Goal: Information Seeking & Learning: Find specific fact

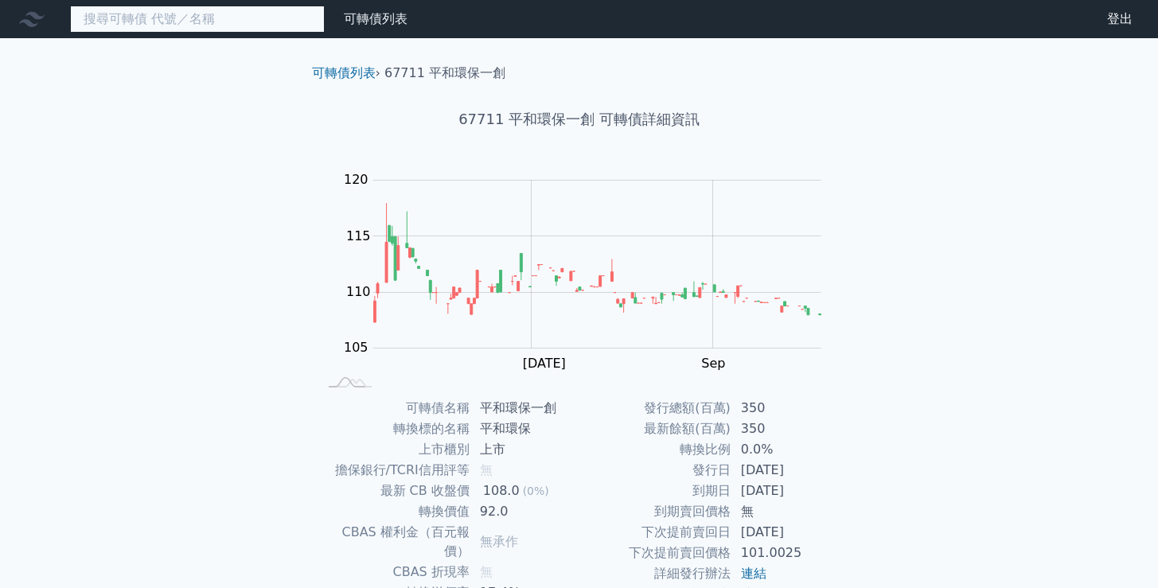
click at [178, 25] on input at bounding box center [197, 19] width 255 height 27
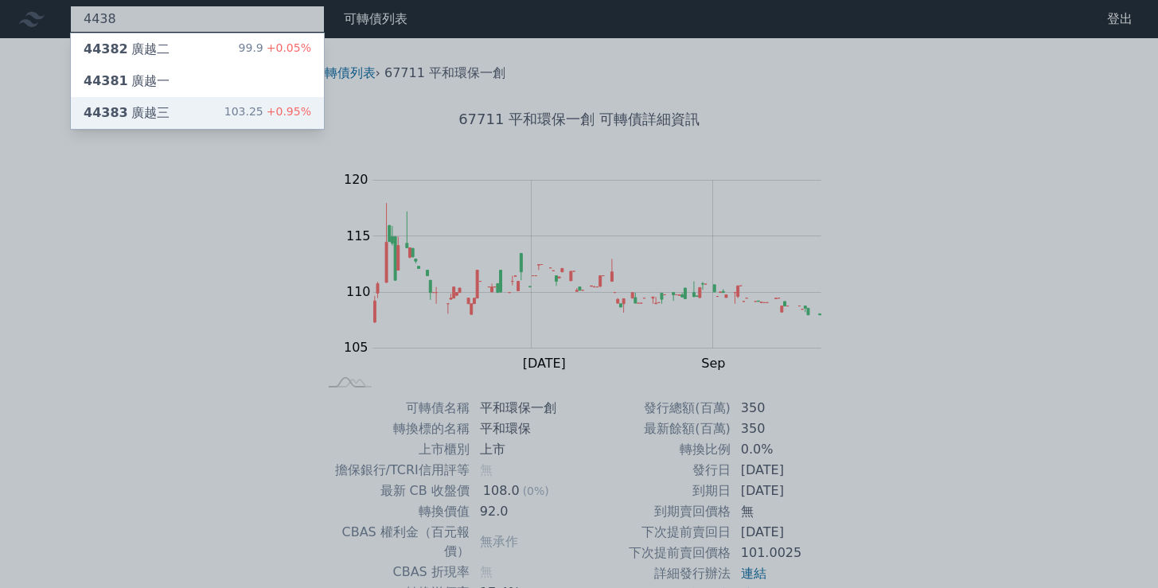
type input "4438"
click at [218, 106] on div "44383 廣越三 103.25 +0.95%" at bounding box center [197, 113] width 253 height 32
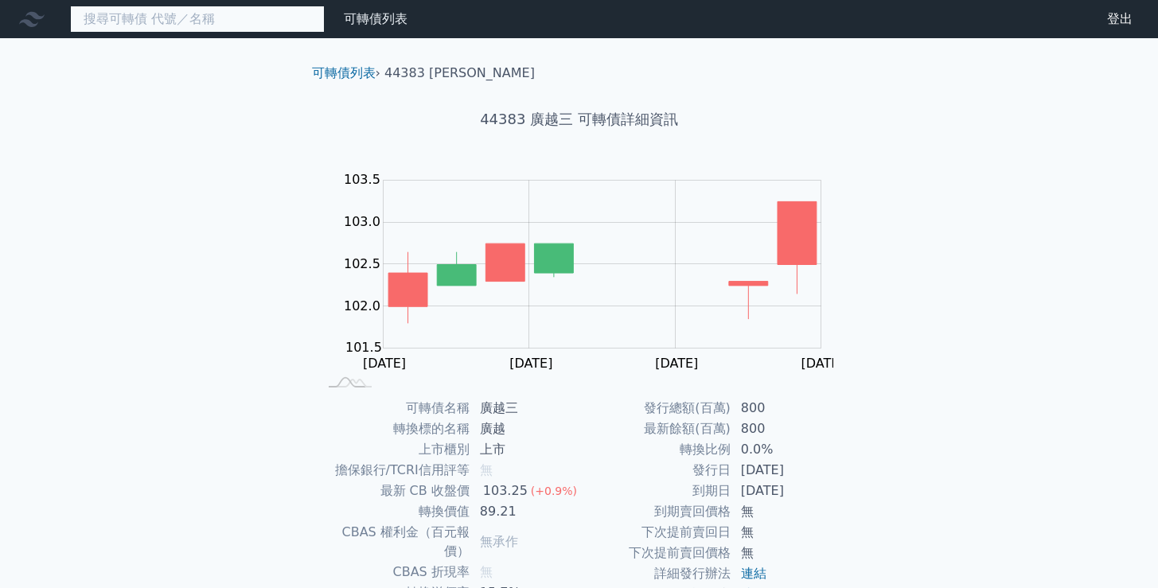
click at [228, 10] on input at bounding box center [197, 19] width 255 height 27
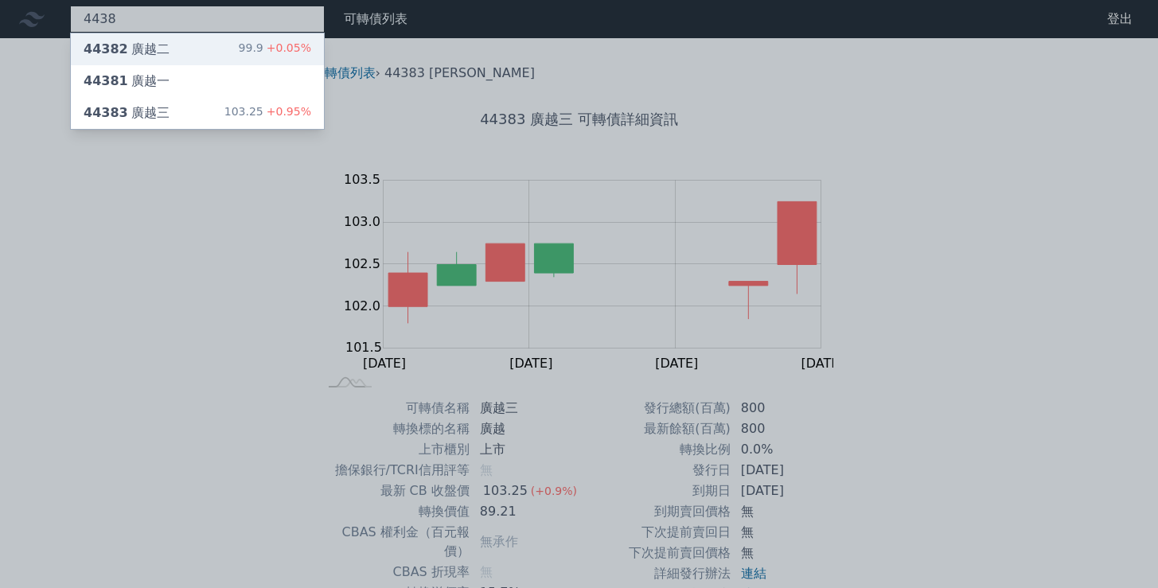
type input "4438"
click at [228, 46] on div "44382 廣越二 99.9 +0.05%" at bounding box center [197, 49] width 253 height 32
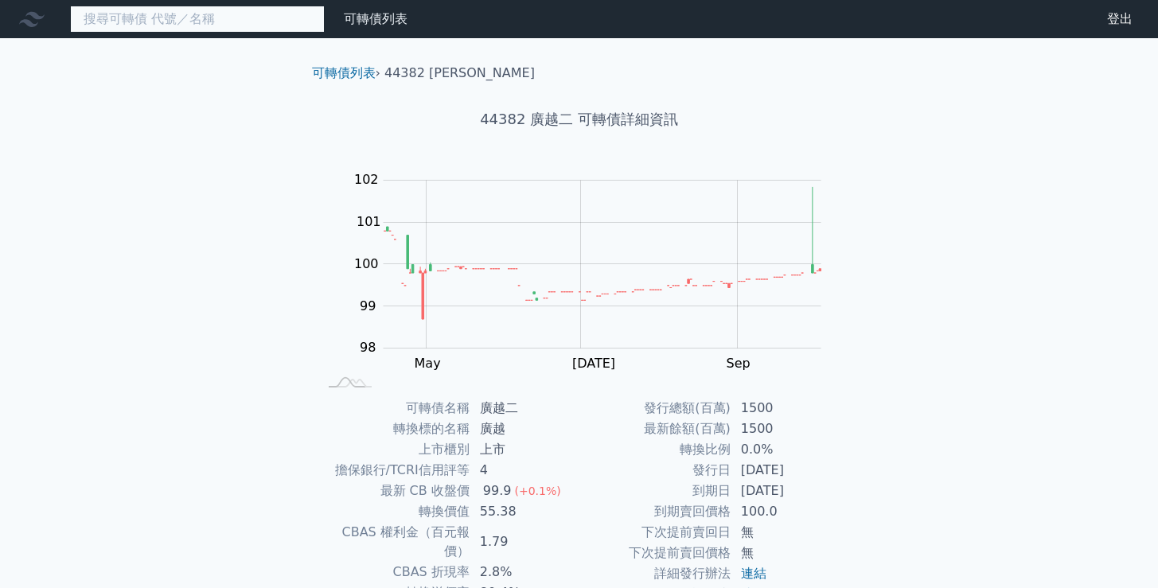
click at [209, 24] on input at bounding box center [197, 19] width 255 height 27
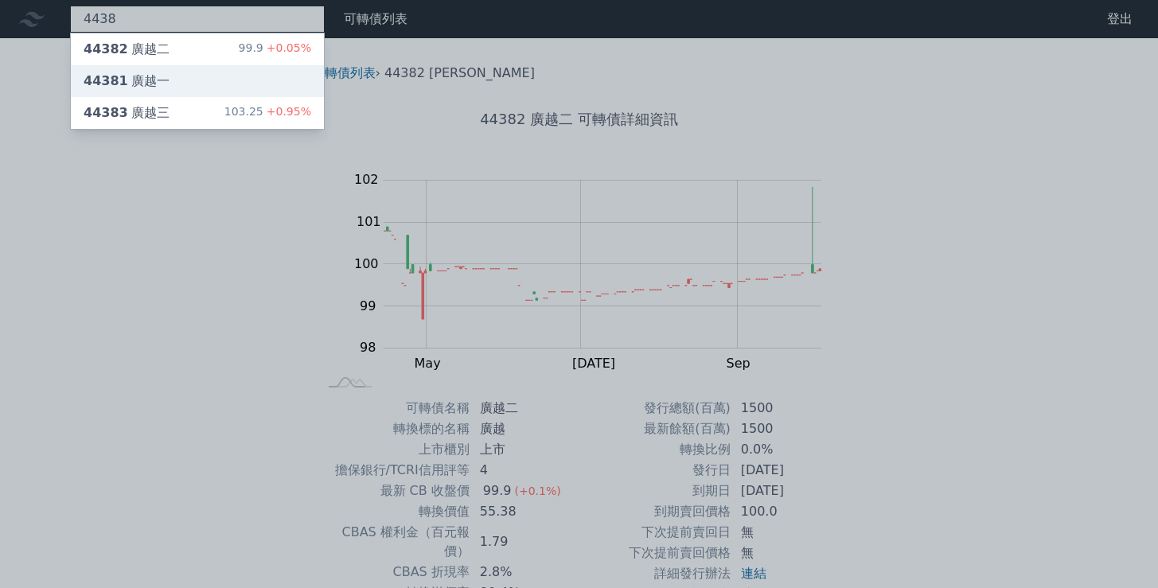
type input "4438"
click at [177, 77] on div "44381 [PERSON_NAME]" at bounding box center [197, 81] width 253 height 32
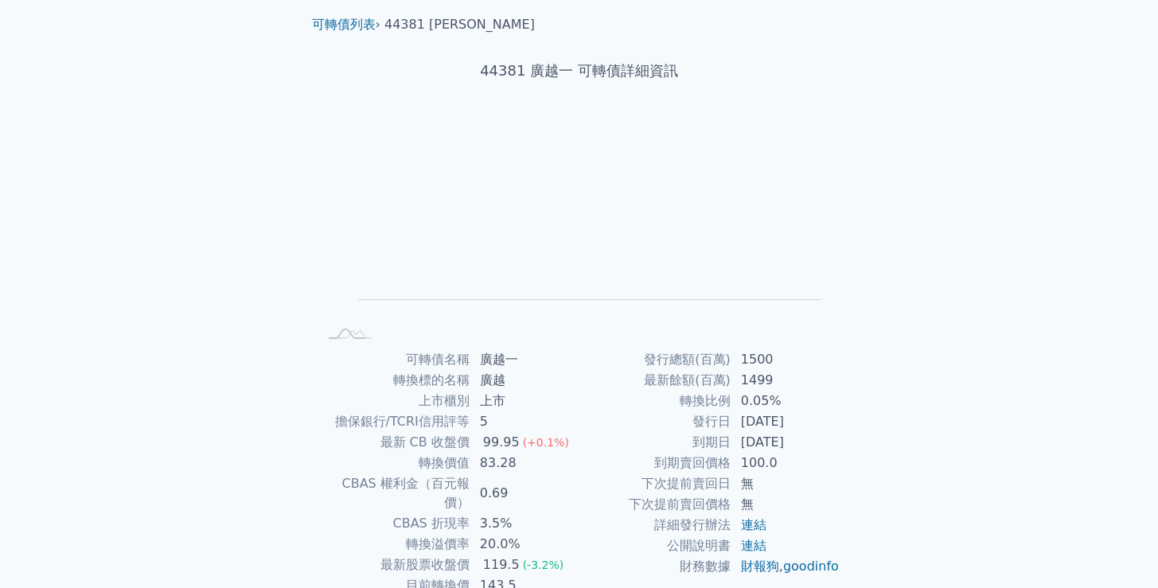
scroll to position [142, 0]
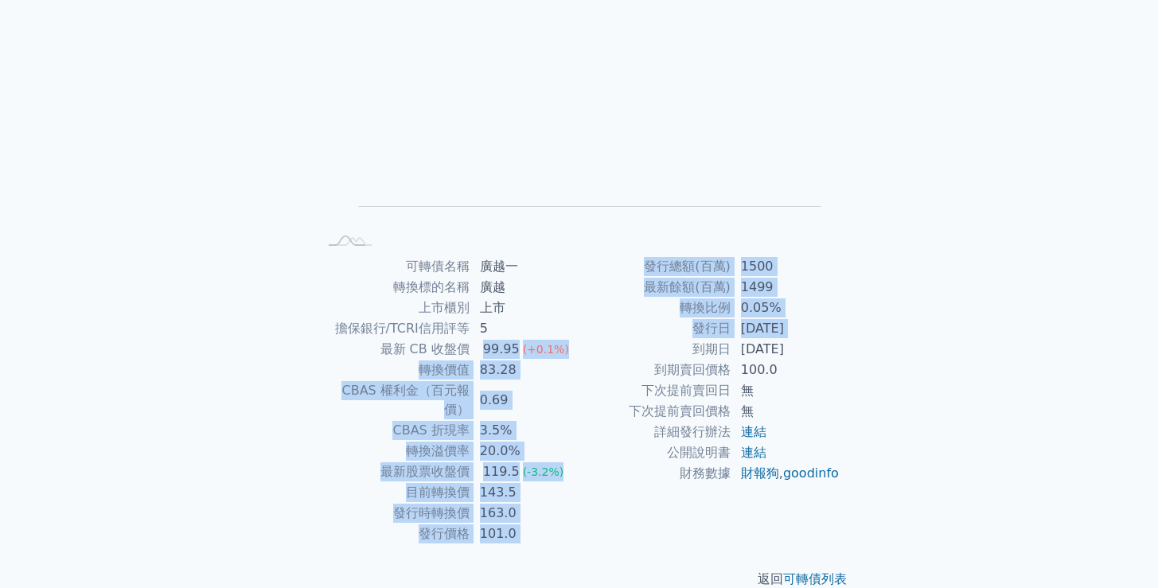
drag, startPoint x: 476, startPoint y: 350, endPoint x: 605, endPoint y: 356, distance: 129.8
click at [605, 356] on div "可轉債名稱 廣越一 轉換標的名稱 廣越 上市櫃別 上市 擔保銀行/TCRI信用評等 5 最新 CB 收盤價 99.95 (+0.1%) 轉換價值 83.28 …" at bounding box center [579, 400] width 560 height 288
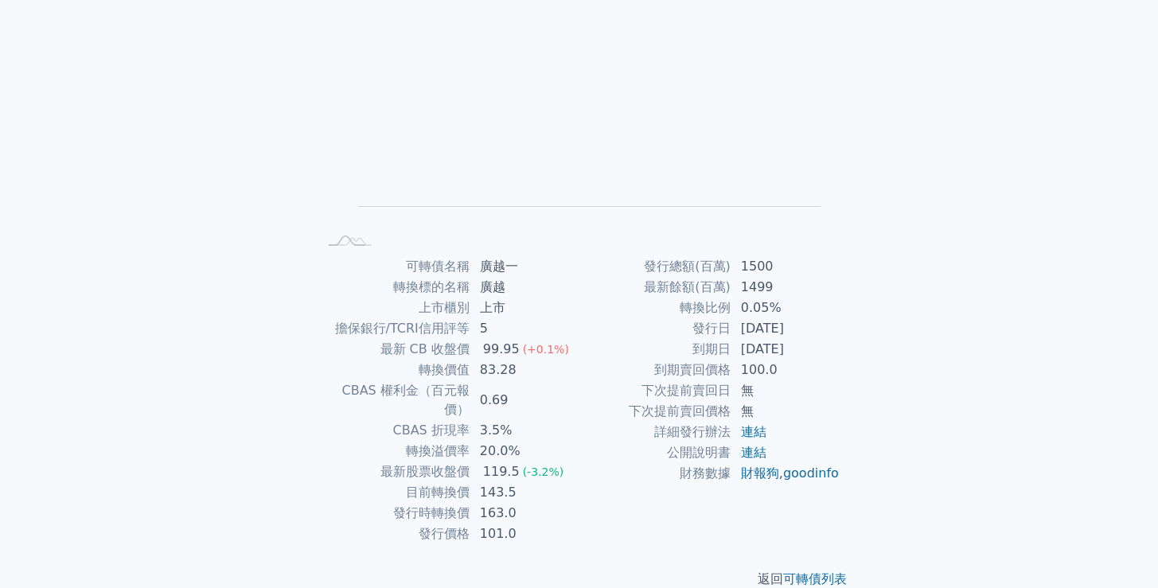
click at [304, 394] on div "可轉債名稱 廣越一 轉換標的名稱 廣越 上市櫃別 上市 擔保銀行/TCRI信用評等 5 最新 CB 收盤價 99.95 (+0.1%) 轉換價值 83.28 …" at bounding box center [579, 400] width 560 height 288
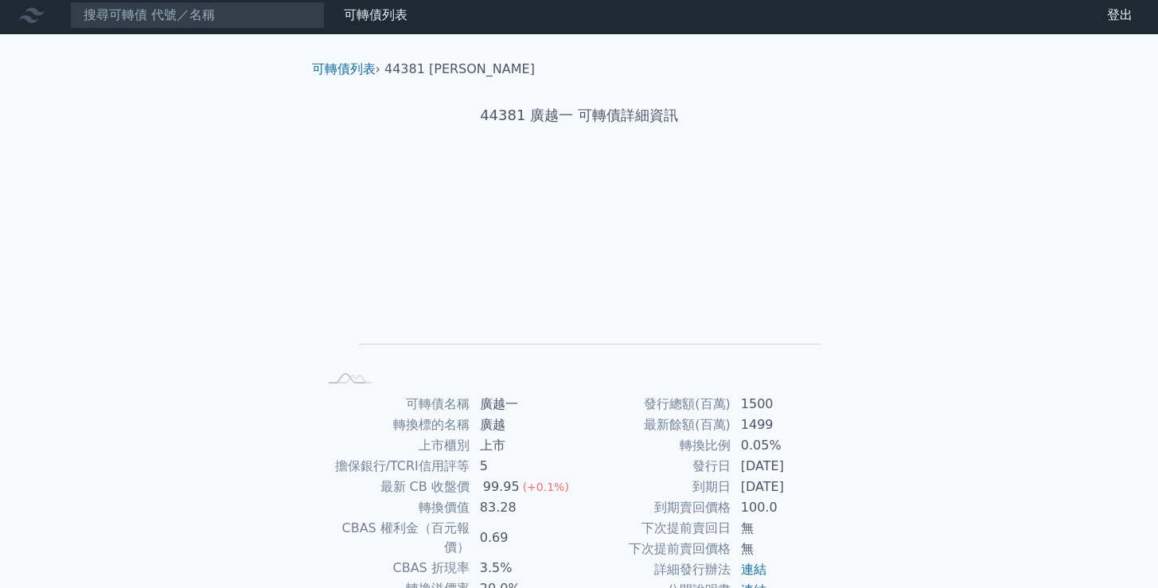
scroll to position [0, 0]
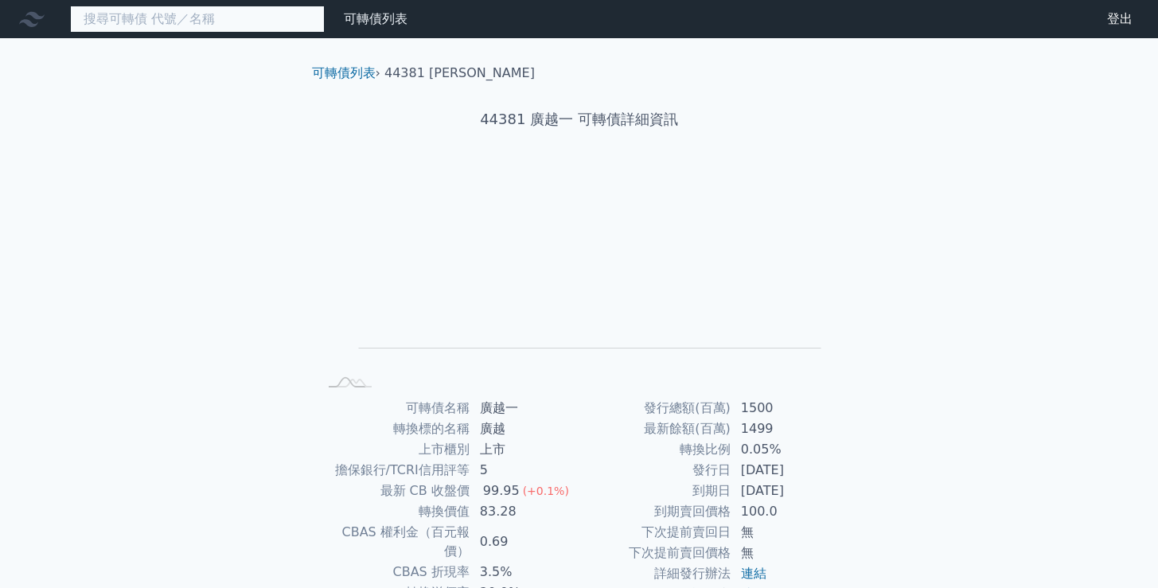
click at [240, 18] on input at bounding box center [197, 19] width 255 height 27
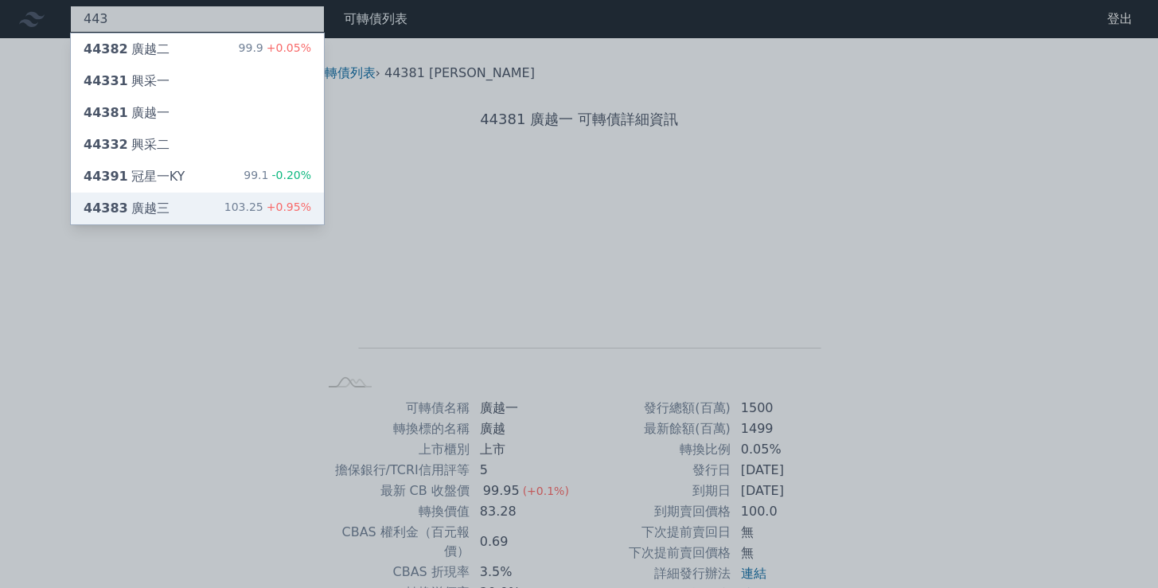
type input "443"
click at [154, 210] on div "44383 [PERSON_NAME]" at bounding box center [127, 208] width 86 height 19
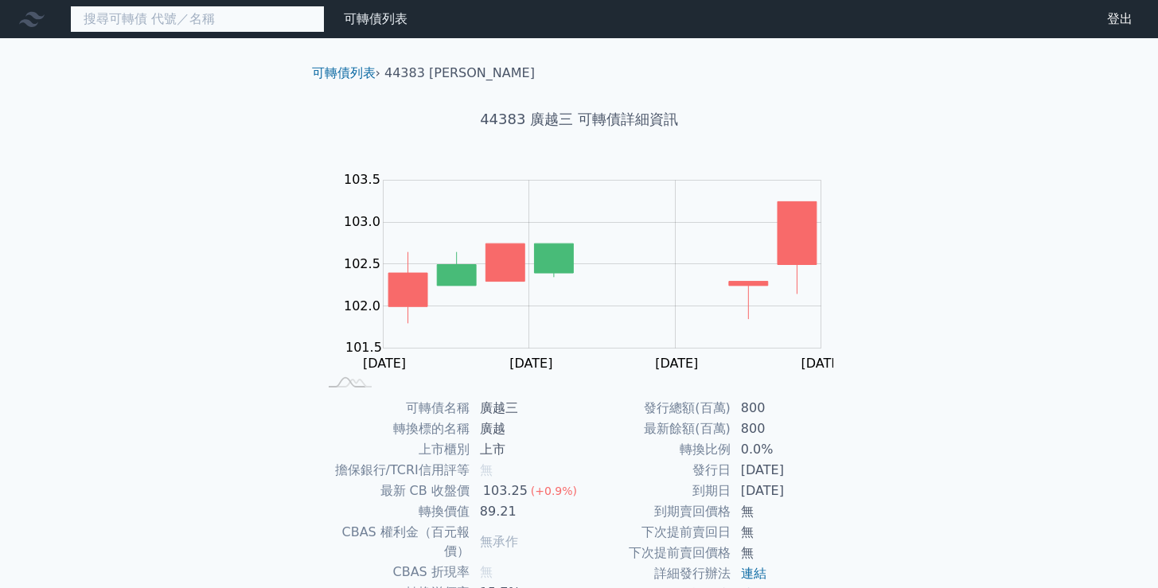
click at [177, 9] on input at bounding box center [197, 19] width 255 height 27
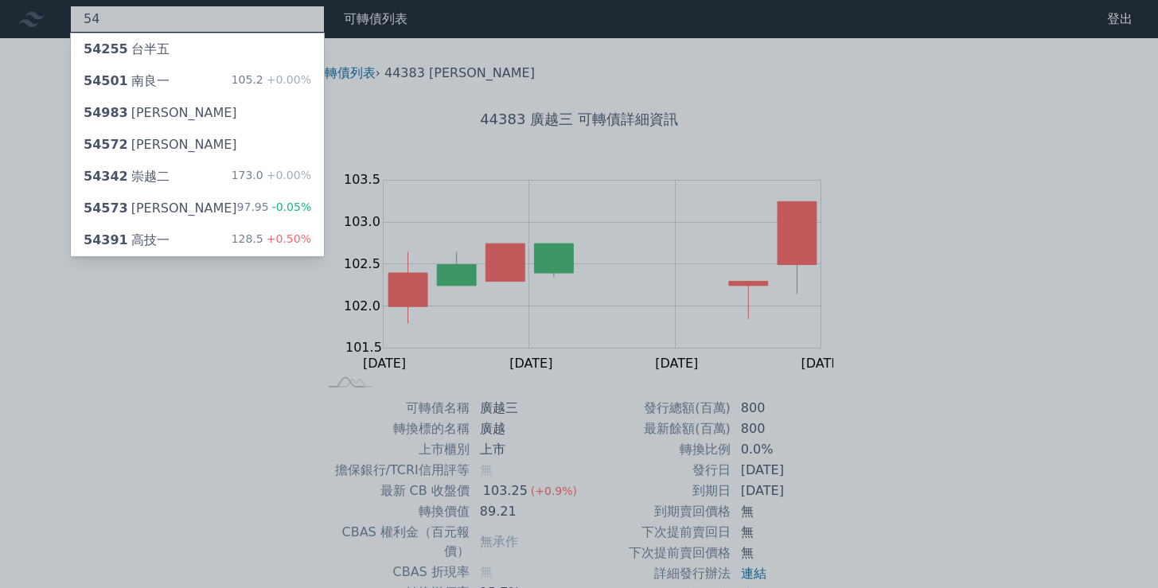
type input "5"
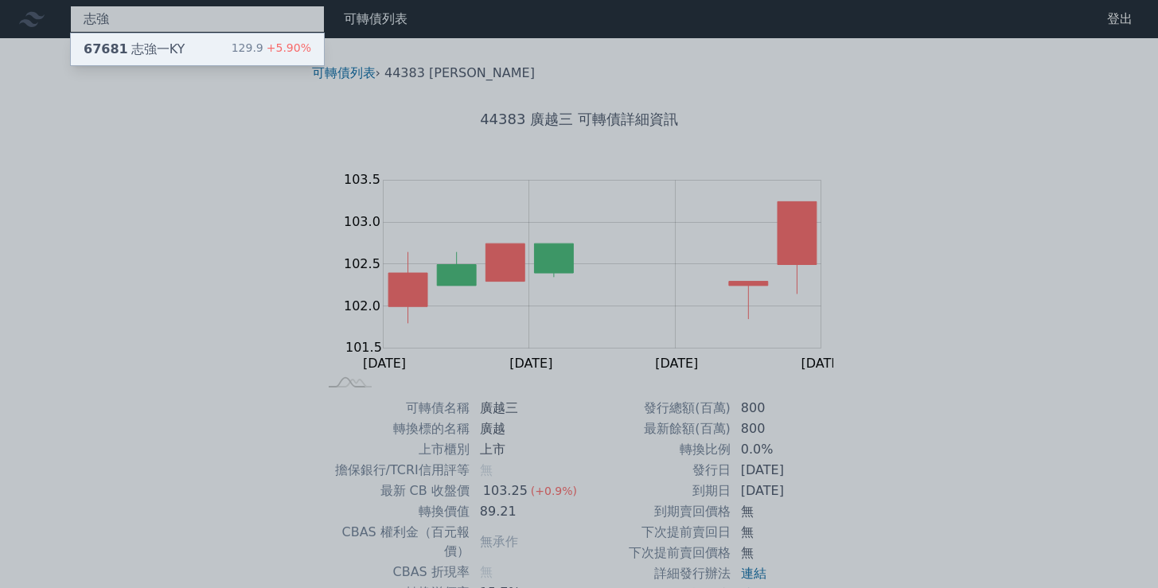
type input "志強"
click at [217, 48] on div "67681 志強一KY 129.9 +5.90%" at bounding box center [197, 49] width 253 height 32
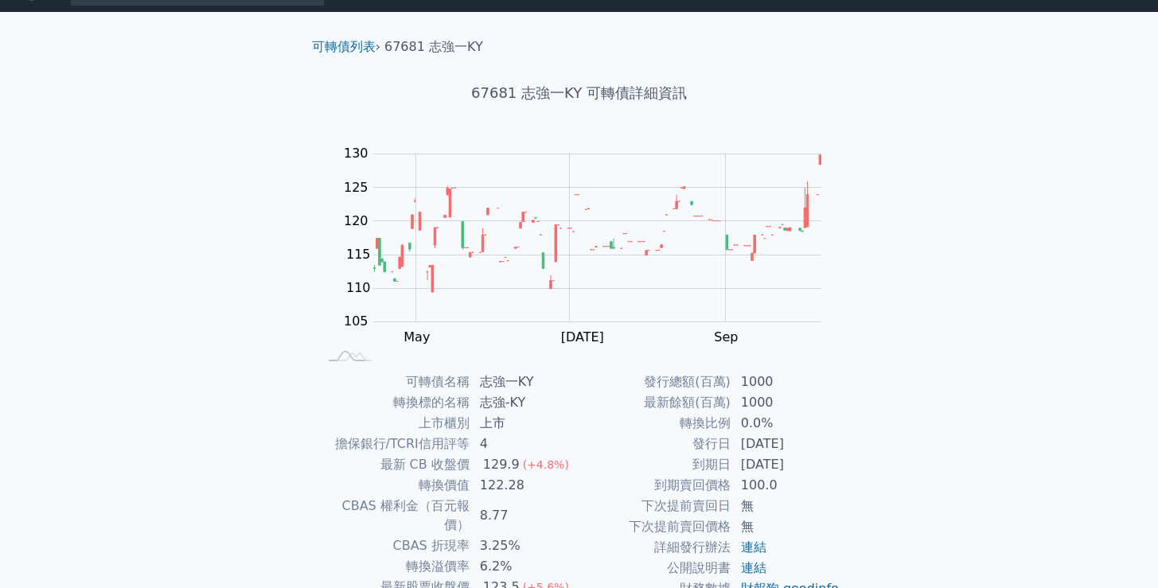
scroll to position [149, 0]
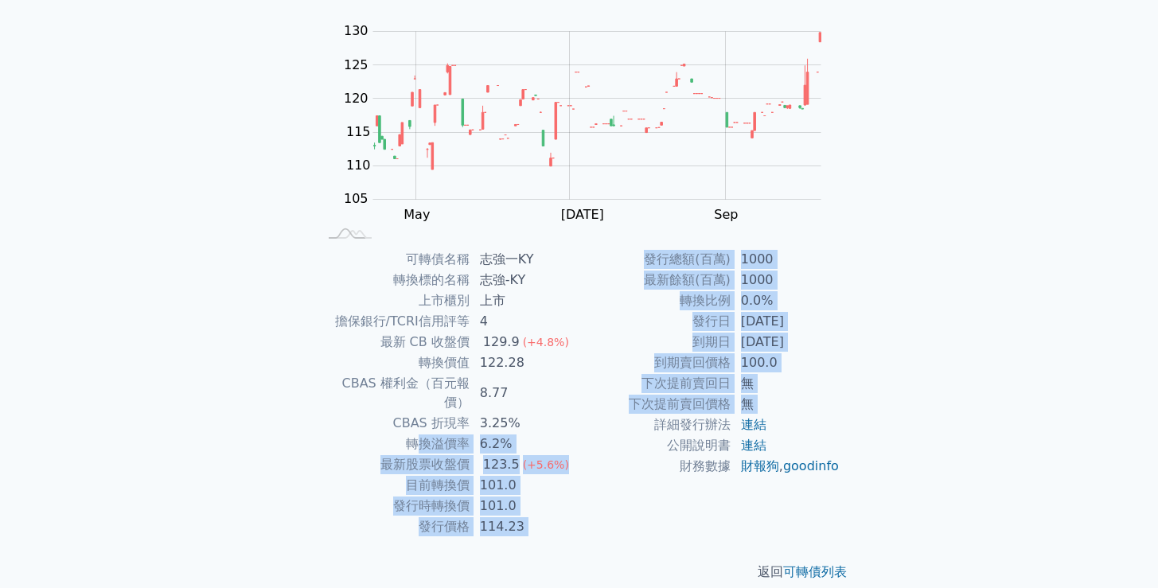
drag, startPoint x: 424, startPoint y: 425, endPoint x: 635, endPoint y: 433, distance: 211.0
click at [635, 433] on div "可轉債名稱 志強一KY 轉換標的名稱 志強-KY 上市櫃別 上市 擔保銀行/TCRI信用評等 4 最新 CB 收盤價 129.9 (+4.8%) 轉換價值 1…" at bounding box center [579, 393] width 560 height 288
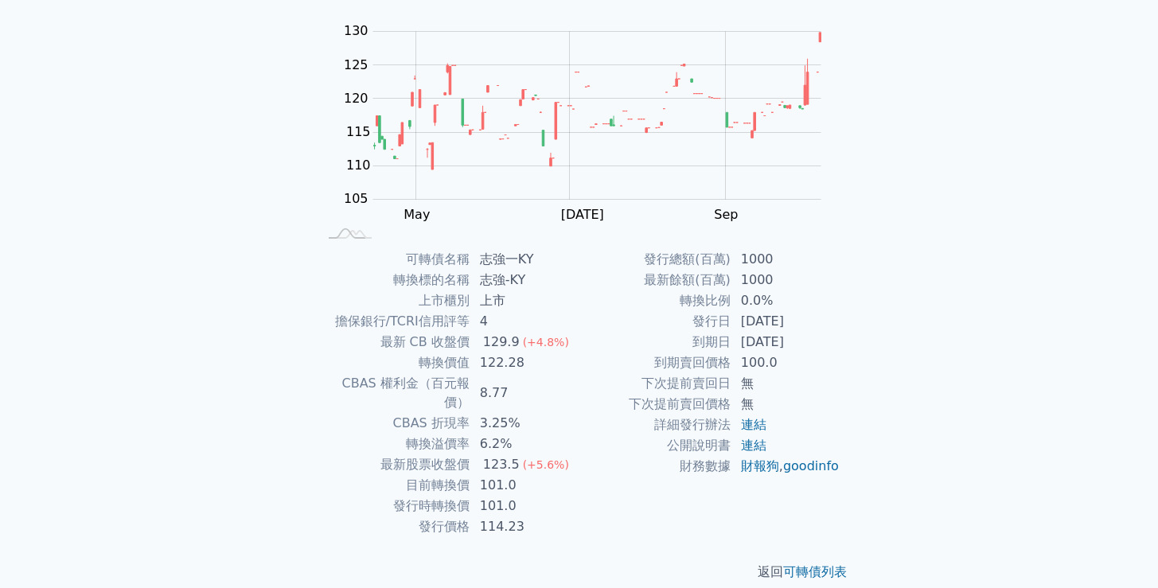
click at [232, 379] on div "可轉債列表 財務數據 可轉債列表 財務數據 登出 登出 可轉債列表 › 67681 志強一KY 67681 志強一KY 可轉債詳細資訊 Zoom Out 10…" at bounding box center [579, 229] width 1158 height 756
